Goal: Check status: Check status

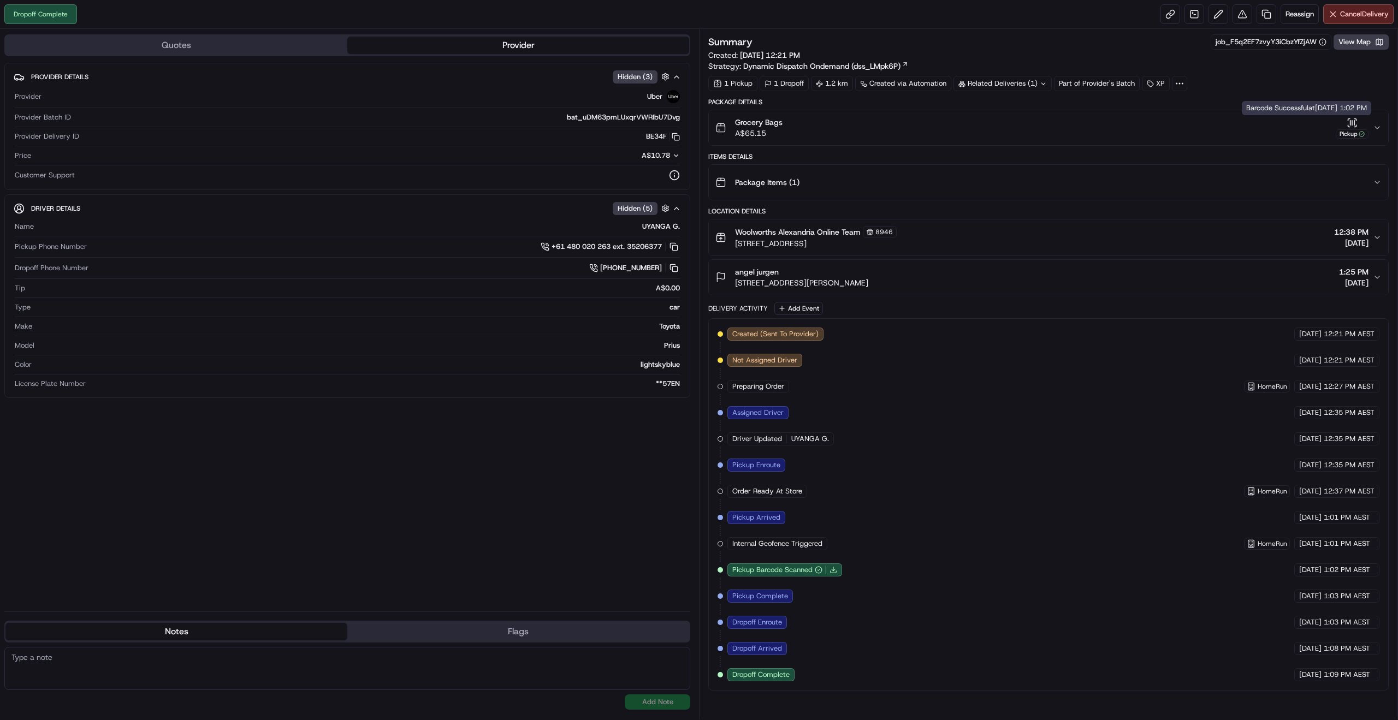
click at [1377, 127] on icon "button" at bounding box center [1377, 127] width 9 height 9
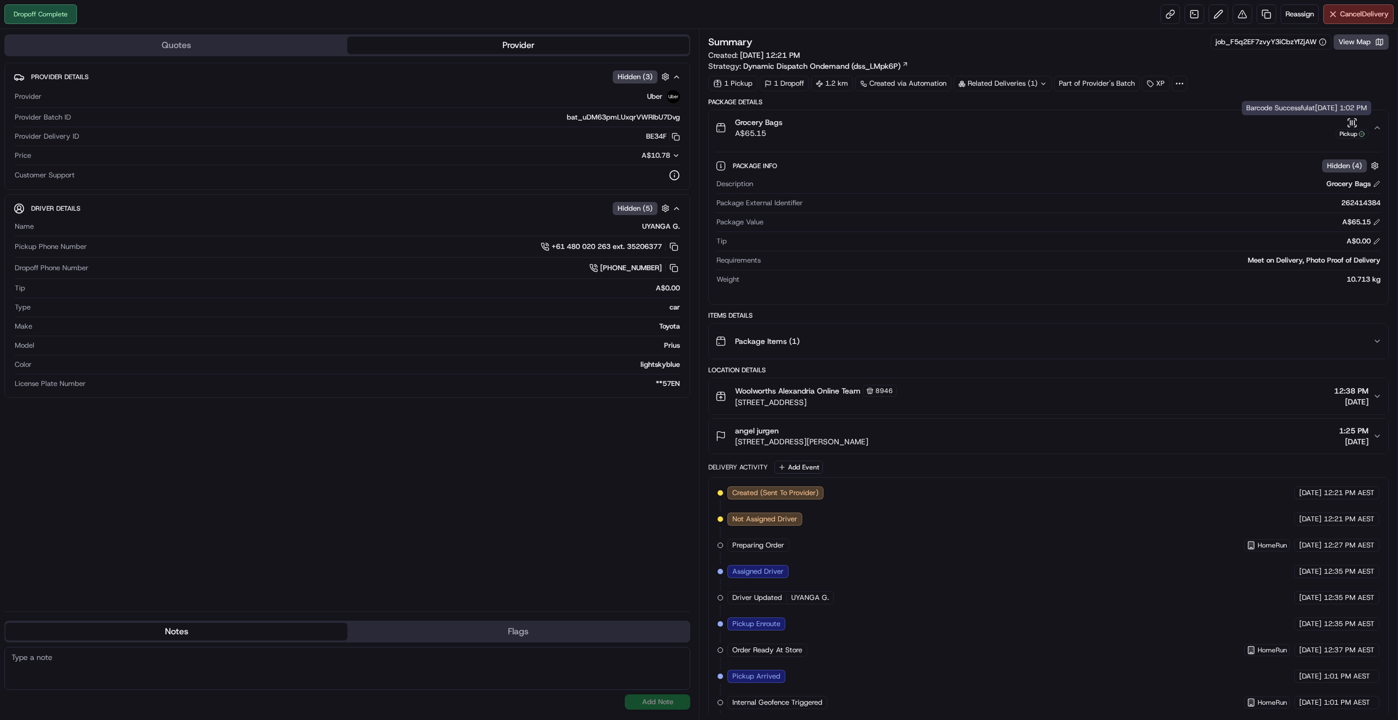
click at [1363, 128] on div "Pickup" at bounding box center [1352, 127] width 33 height 21
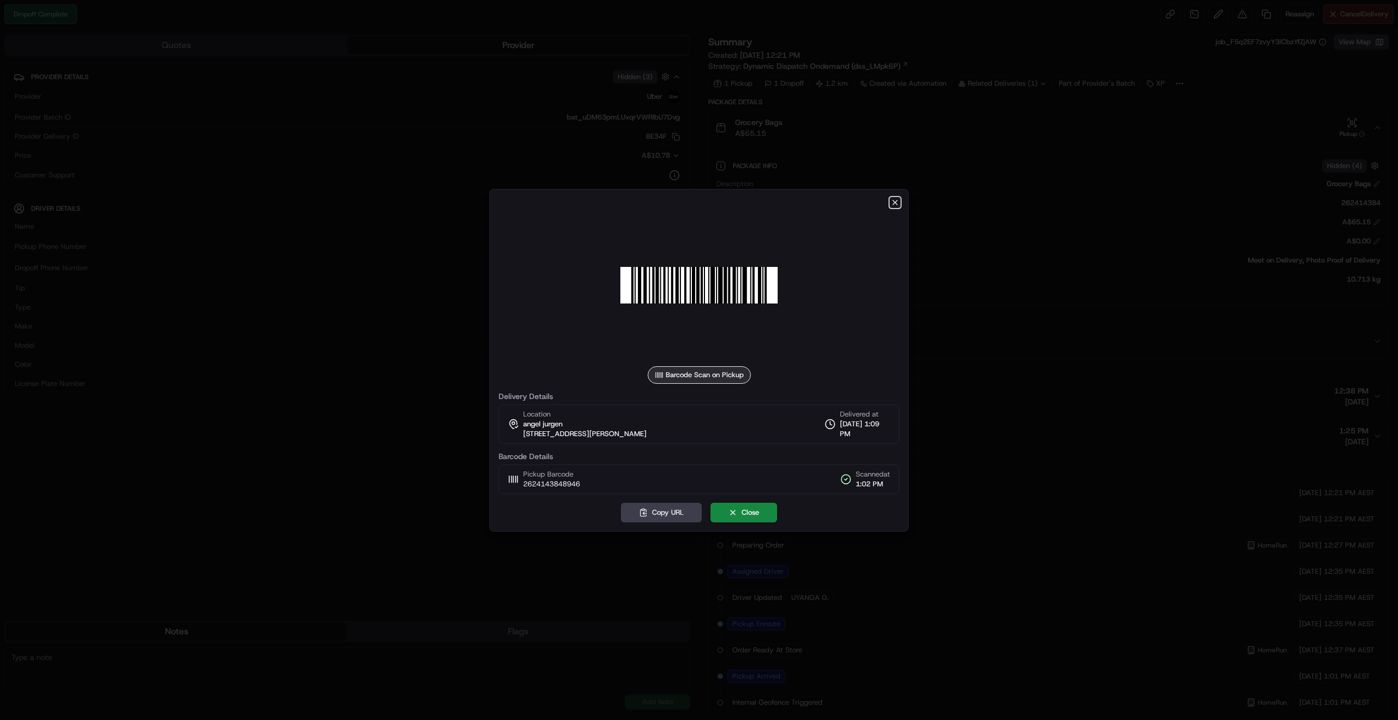
click at [896, 204] on icon "button" at bounding box center [895, 202] width 9 height 9
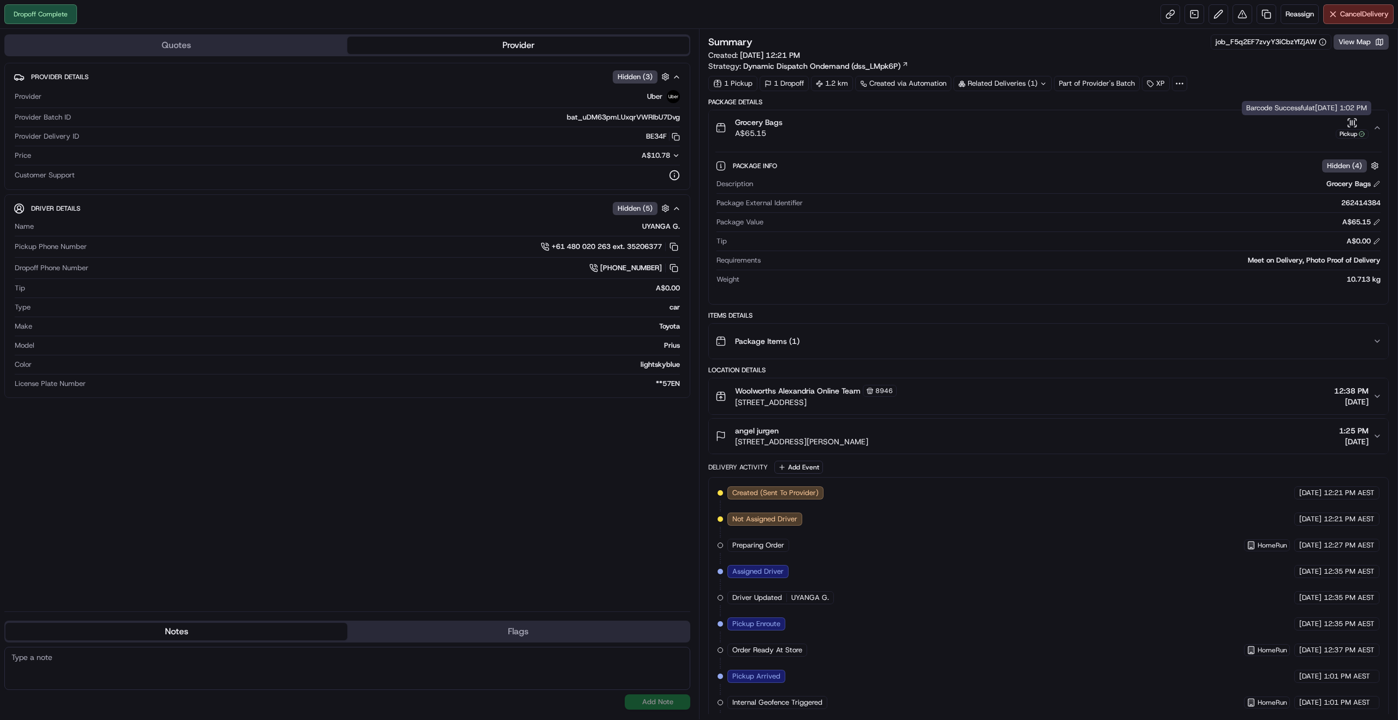
click at [1358, 132] on div "Pickup" at bounding box center [1352, 133] width 33 height 9
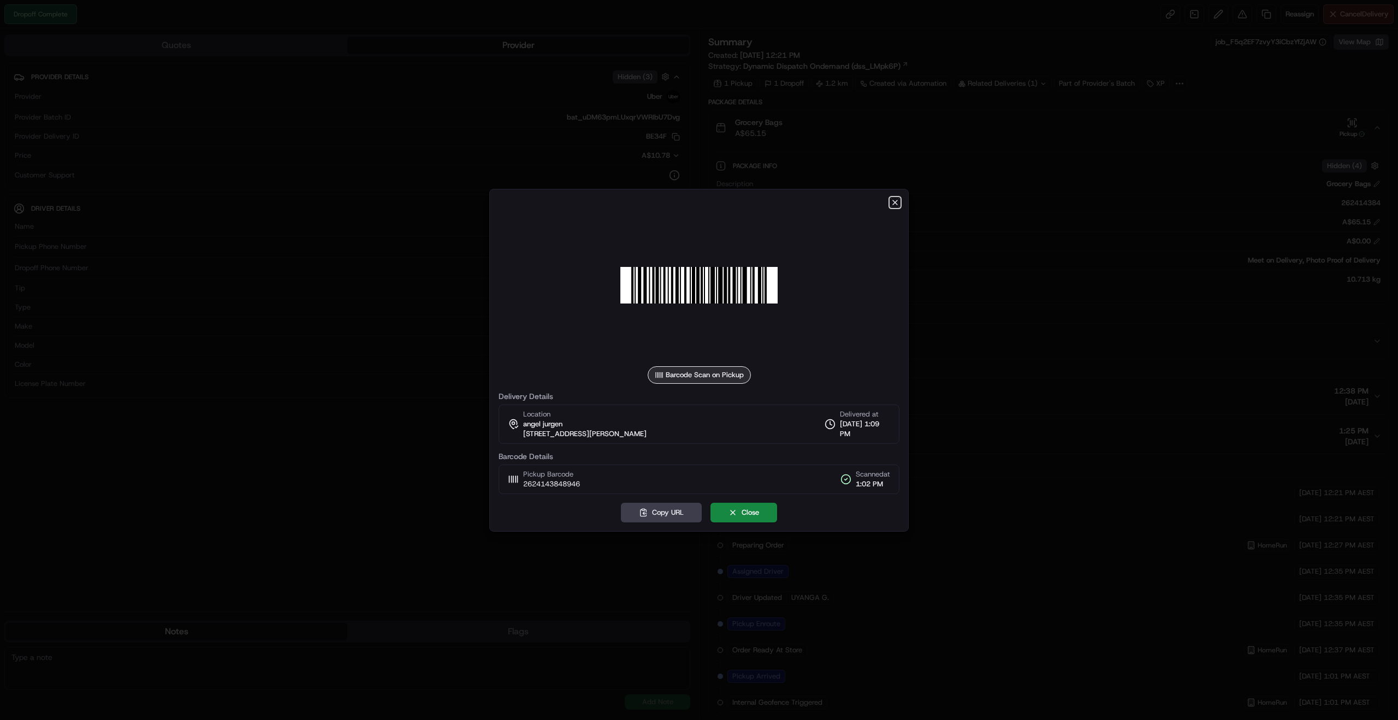
click at [894, 202] on icon "button" at bounding box center [895, 202] width 4 height 4
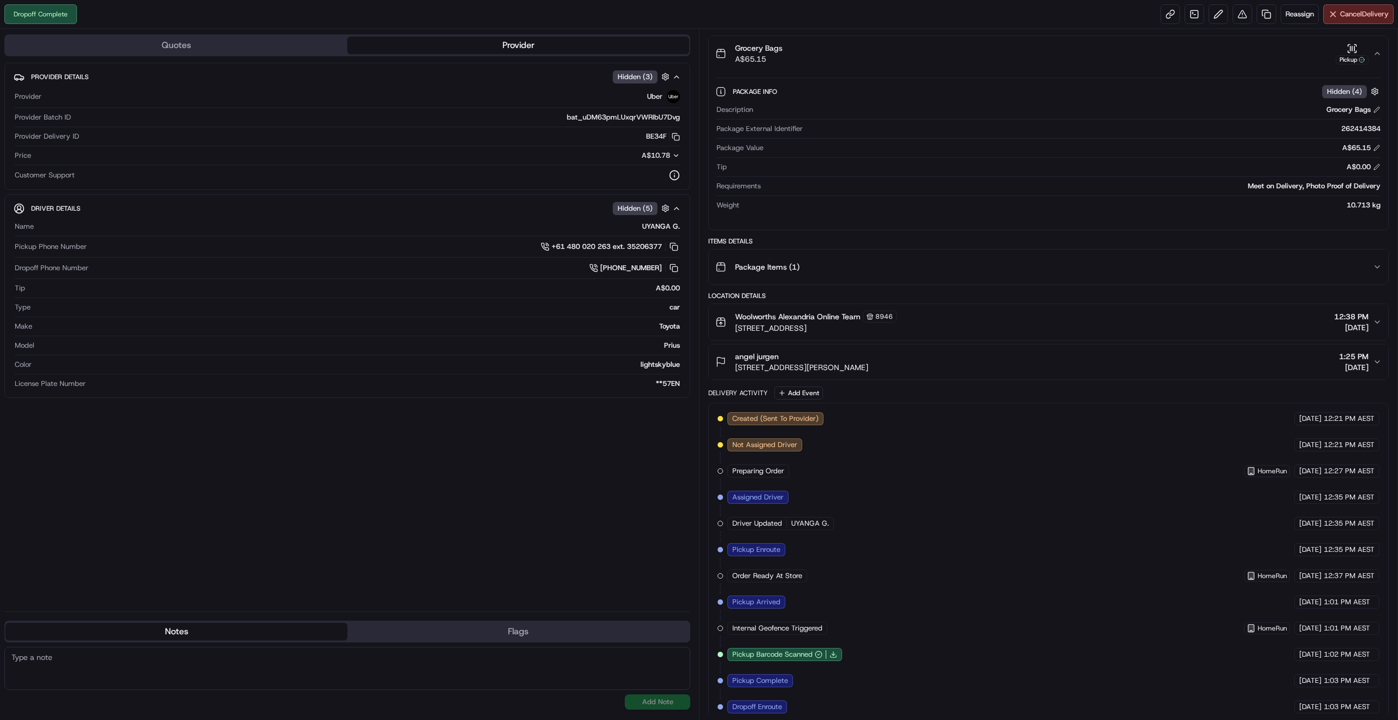
scroll to position [135, 0]
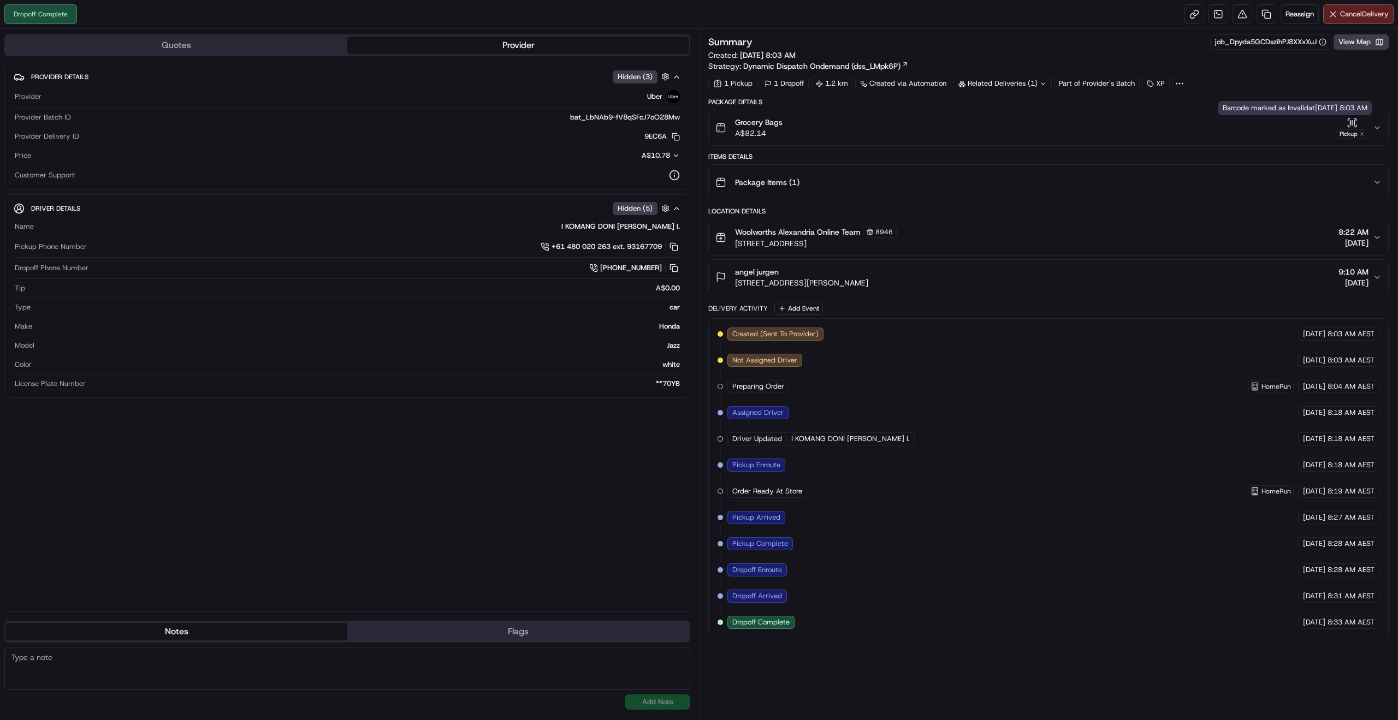
click at [1354, 135] on div "Pickup" at bounding box center [1352, 133] width 33 height 9
